Goal: Navigation & Orientation: Find specific page/section

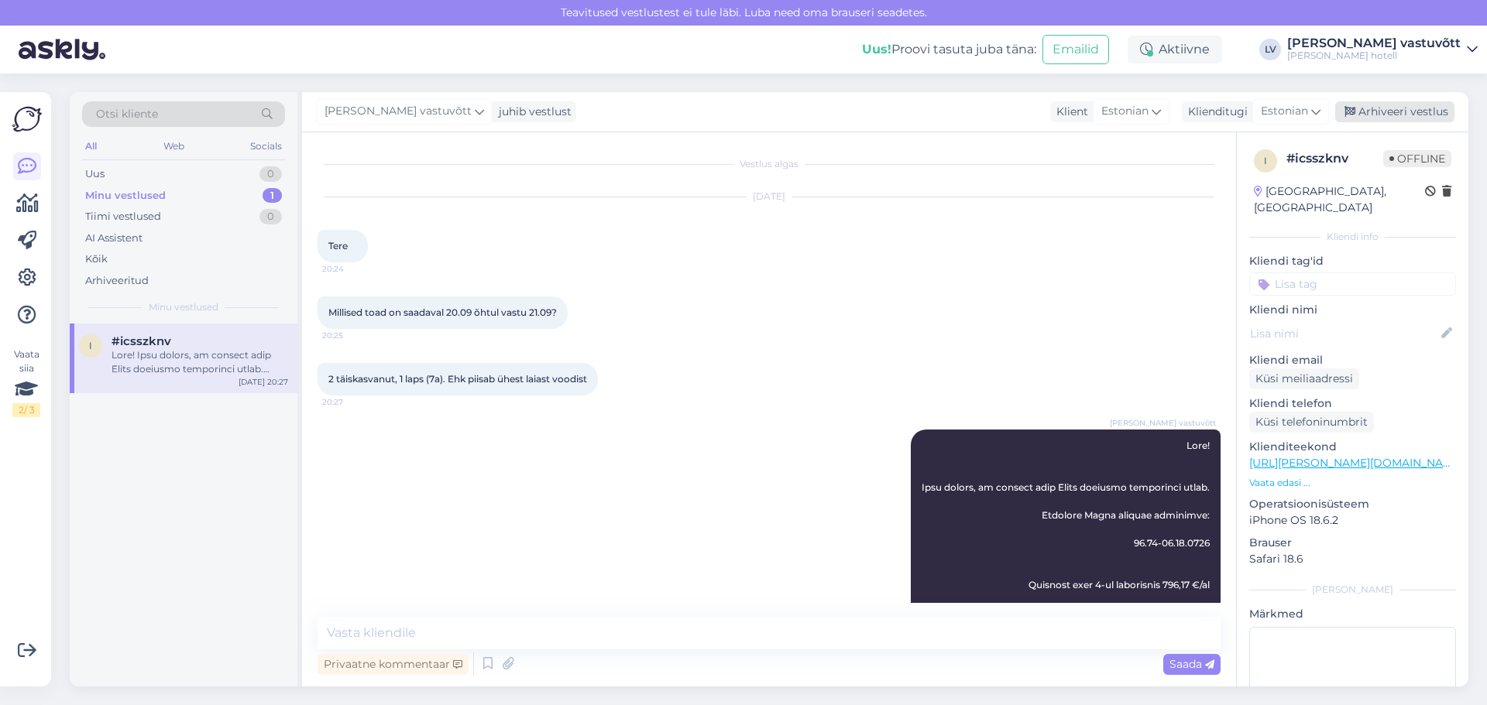
click at [1367, 108] on div "Arhiveeri vestlus" at bounding box center [1394, 111] width 119 height 21
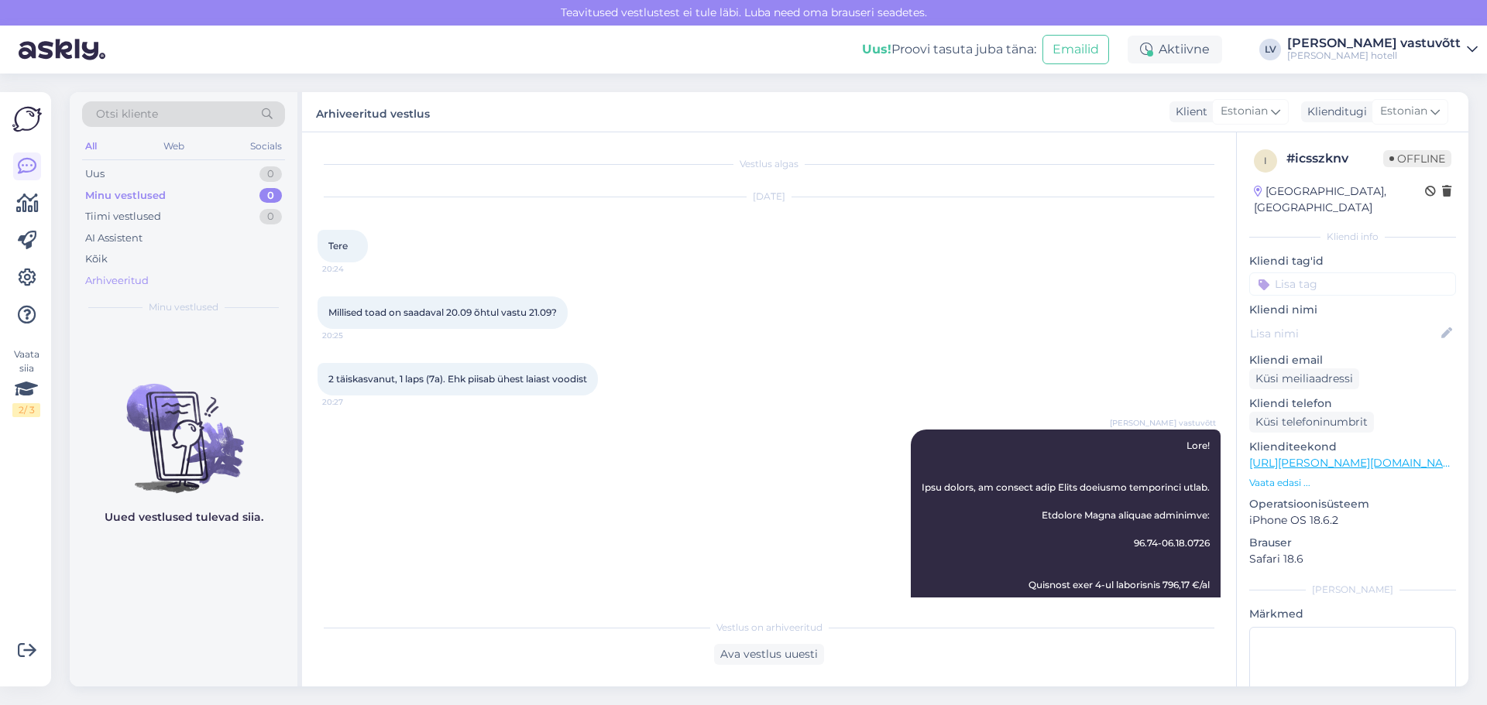
click at [132, 283] on div "Arhiveeritud" at bounding box center [116, 280] width 63 height 15
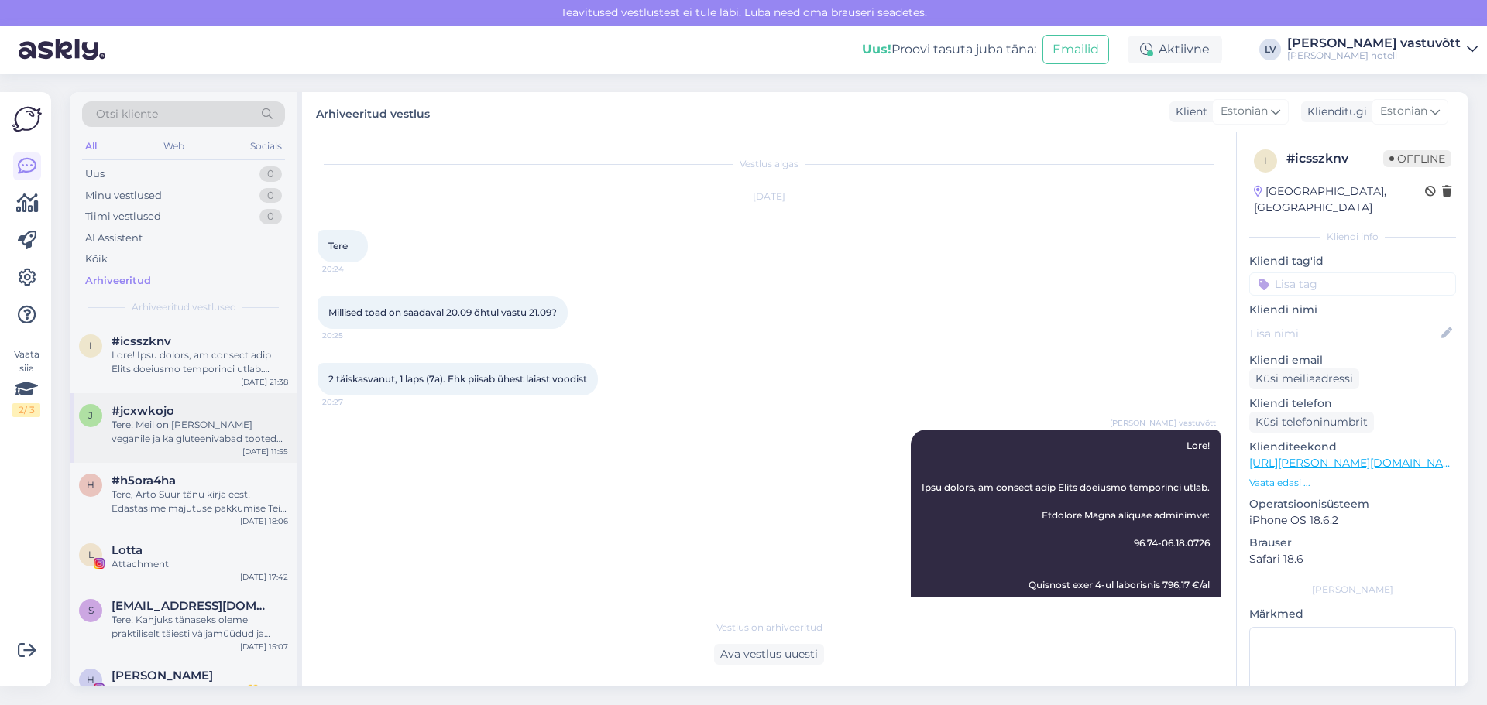
click at [137, 430] on div "Tere! Meil on [PERSON_NAME] veganile ja ka gluteenivabad tooted on olemas. Rohk…" at bounding box center [199, 432] width 177 height 28
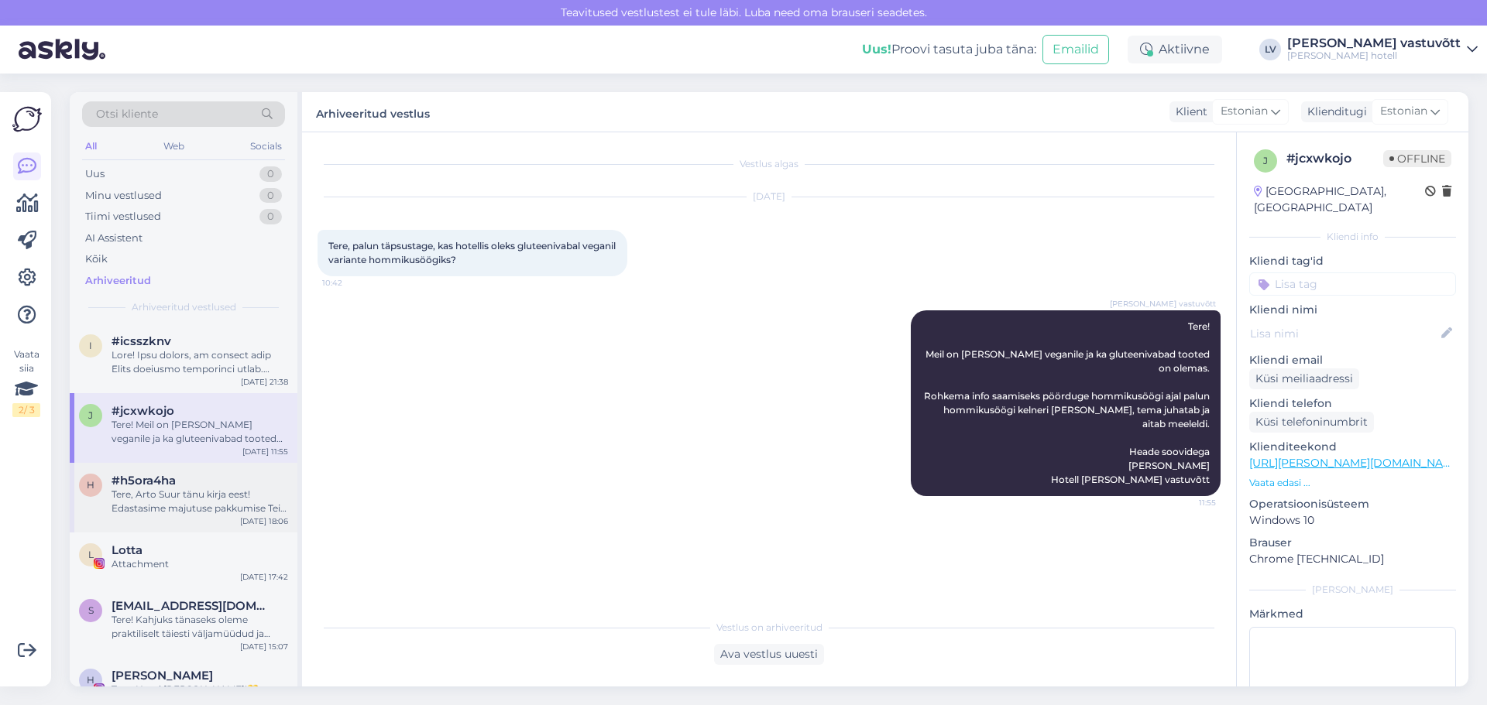
click at [168, 512] on div "Tere, Arto Suur tänu kirja eest! Edastasime majutuse pakkumise Teie meiliaadres…" at bounding box center [199, 502] width 177 height 28
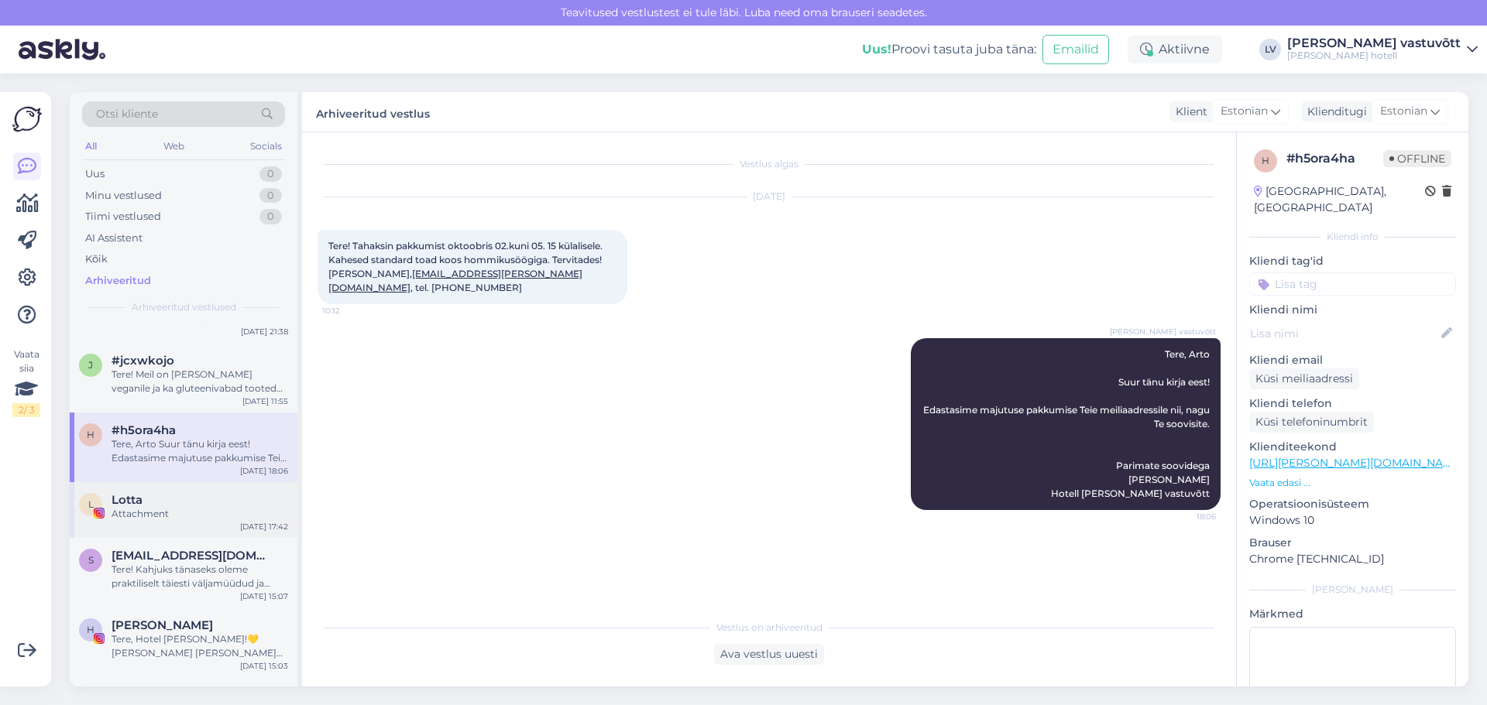
scroll to position [77, 0]
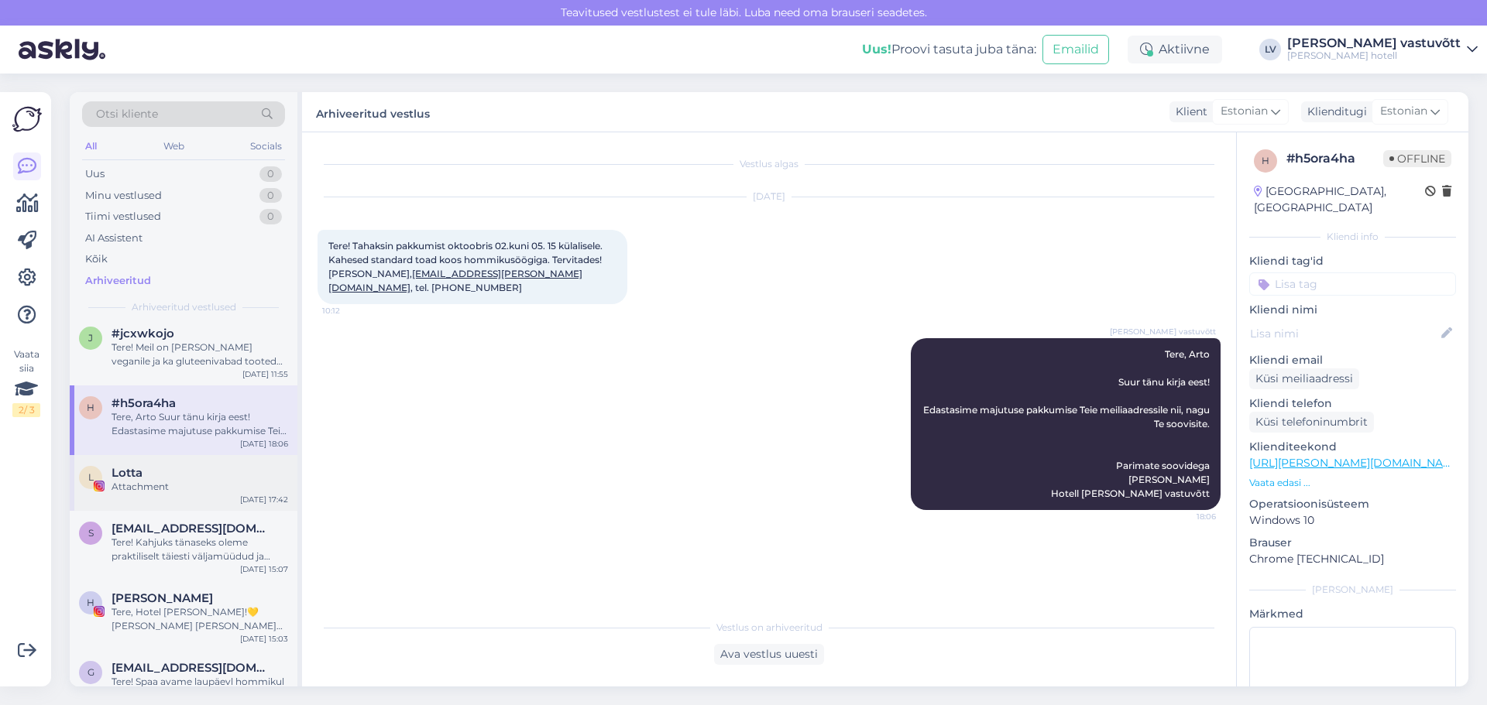
click at [166, 504] on div "L Lotta Attachment [DATE] 17:42" at bounding box center [184, 483] width 228 height 56
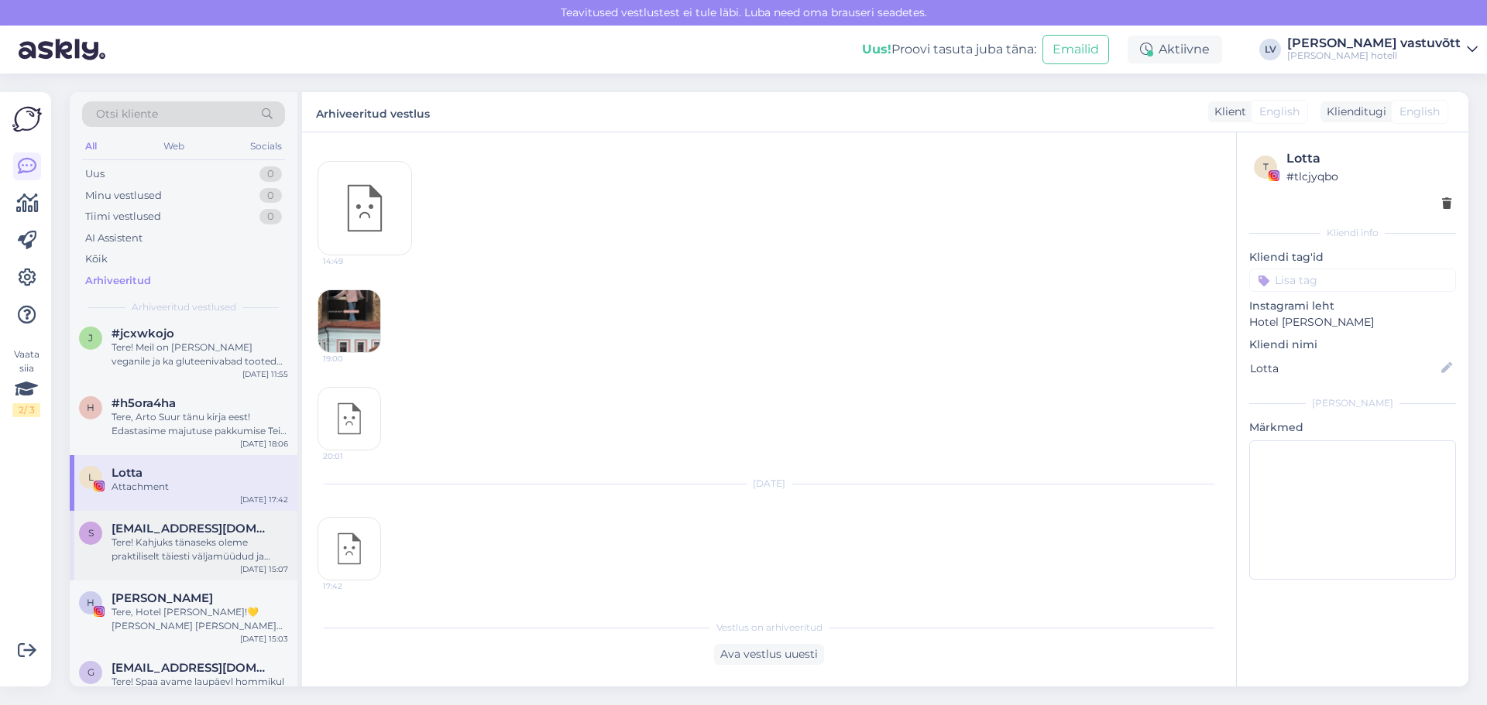
click at [163, 552] on div "Tere! Kahjuks tänaseks oleme praktiliselt täiesti väljamüüdud ja vabu kohti saa…" at bounding box center [199, 550] width 177 height 28
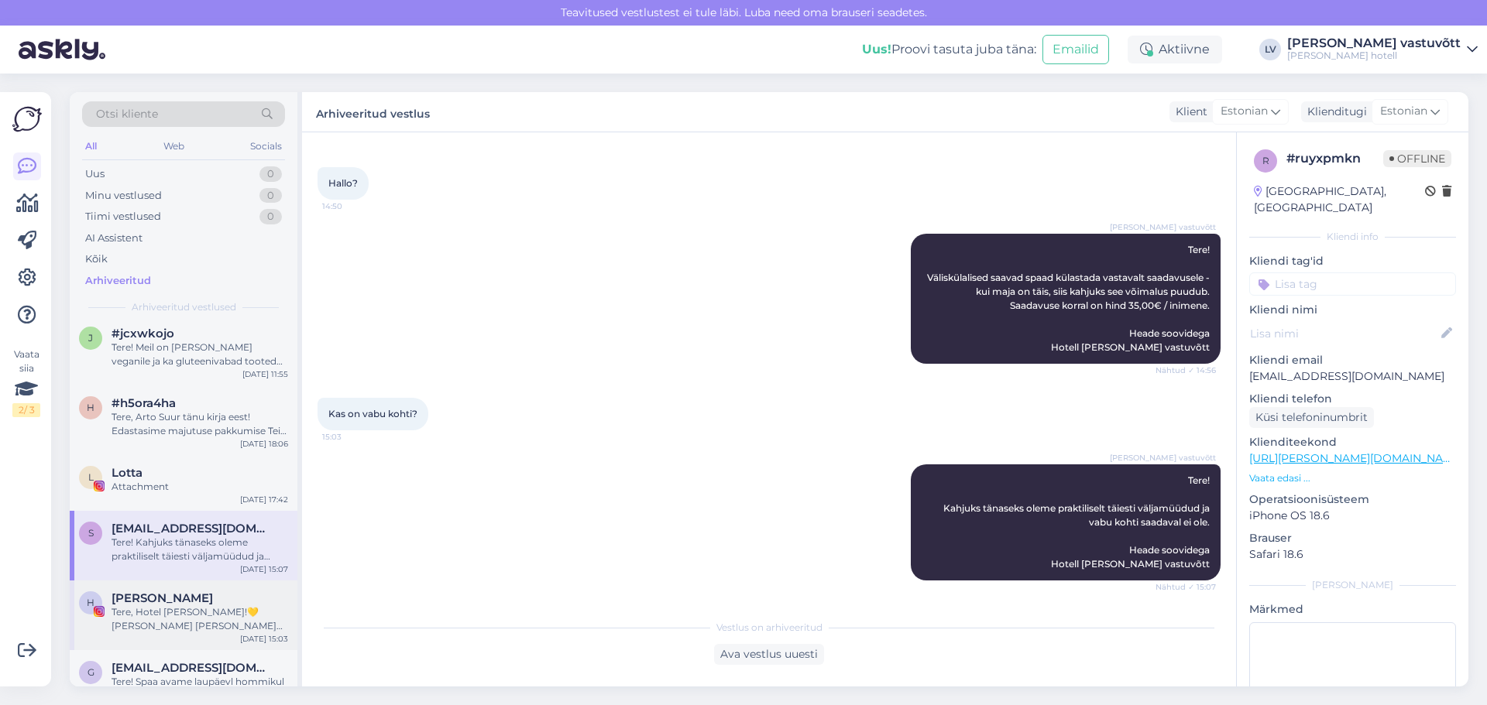
click at [180, 593] on span "[PERSON_NAME]" at bounding box center [161, 599] width 101 height 14
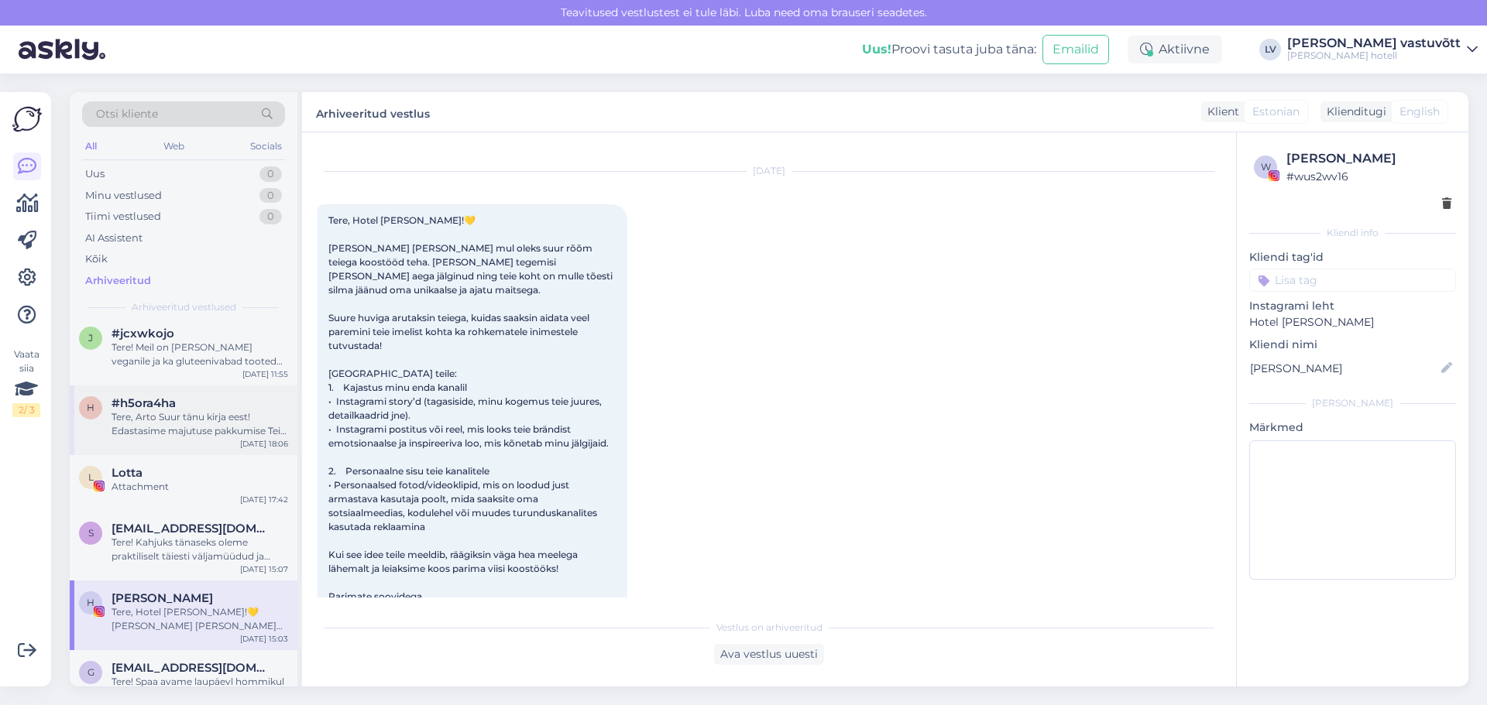
scroll to position [0, 0]
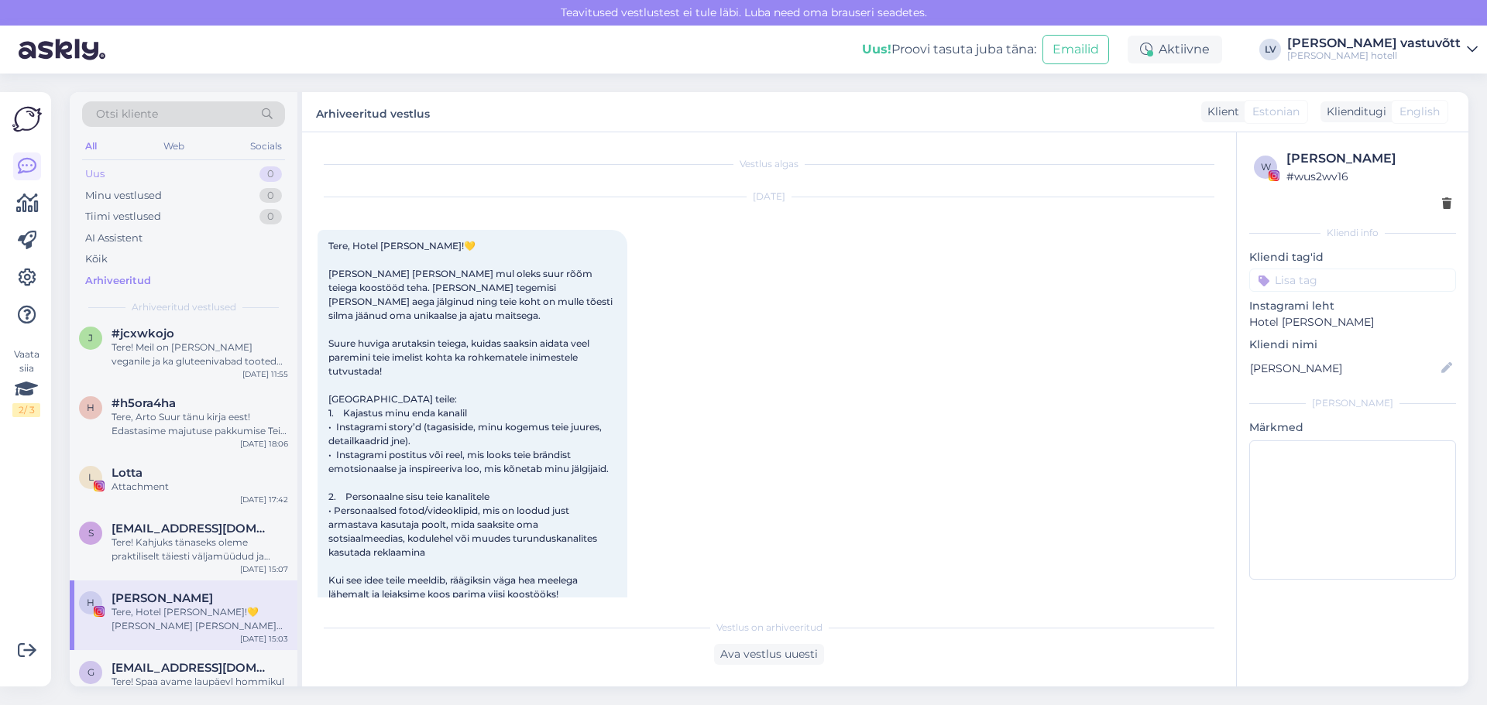
click at [174, 173] on div "Uus 0" at bounding box center [183, 174] width 203 height 22
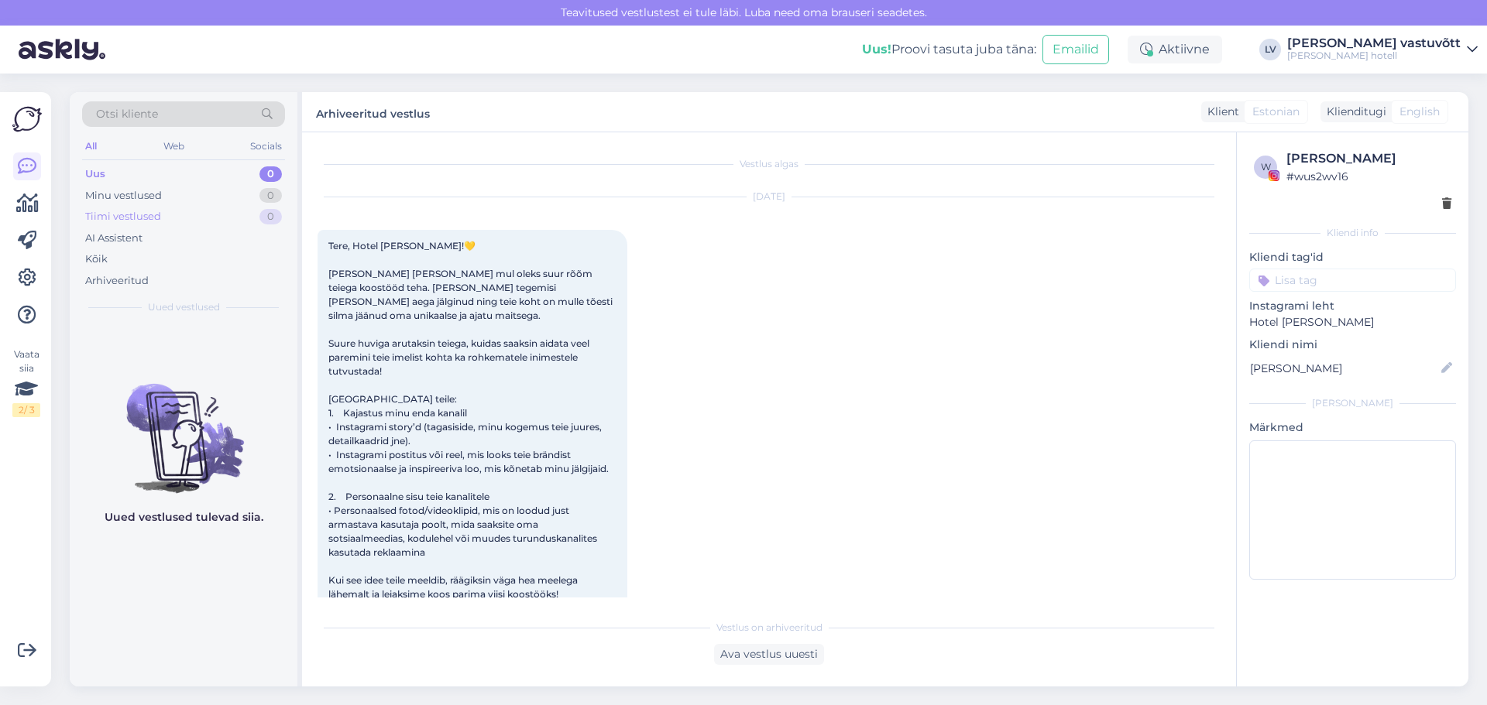
click at [173, 218] on div "Tiimi vestlused 0" at bounding box center [183, 217] width 203 height 22
click at [156, 266] on div "Kõik" at bounding box center [183, 260] width 203 height 22
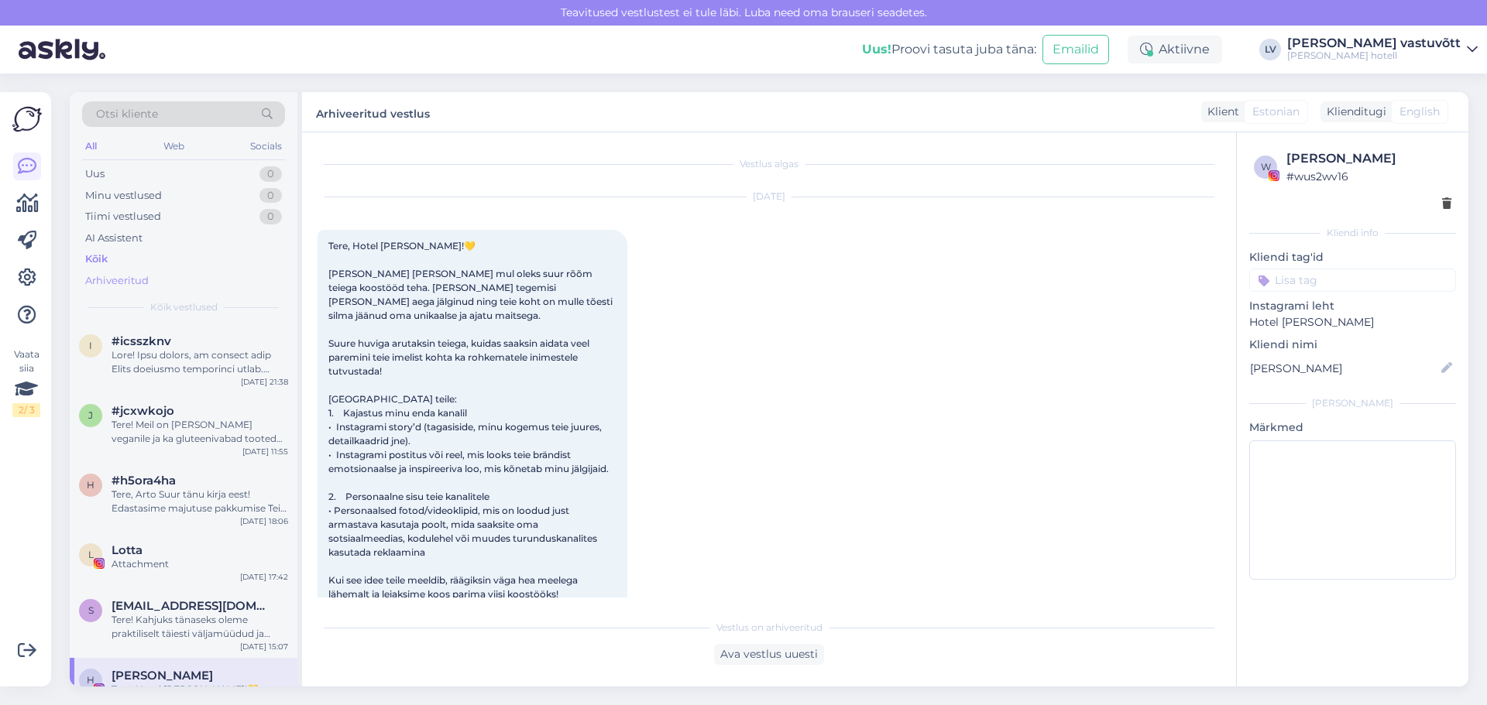
click at [153, 283] on div "Arhiveeritud" at bounding box center [183, 281] width 203 height 22
drag, startPoint x: 190, startPoint y: 387, endPoint x: 192, endPoint y: 368, distance: 19.4
click at [192, 381] on div "i #icsszknv [DATE] 21:38" at bounding box center [184, 359] width 228 height 70
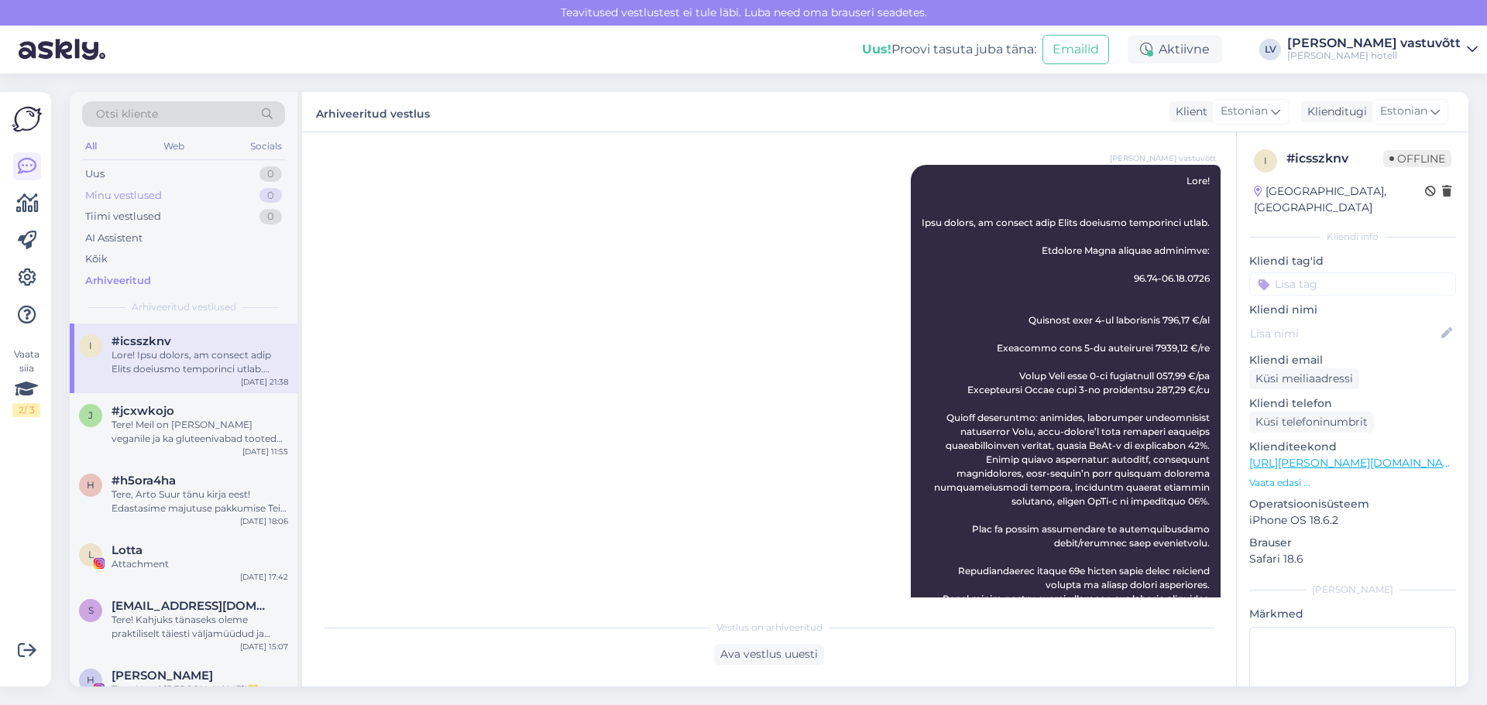
click at [177, 198] on div "Minu vestlused 0" at bounding box center [183, 196] width 203 height 22
